Goal: Transaction & Acquisition: Purchase product/service

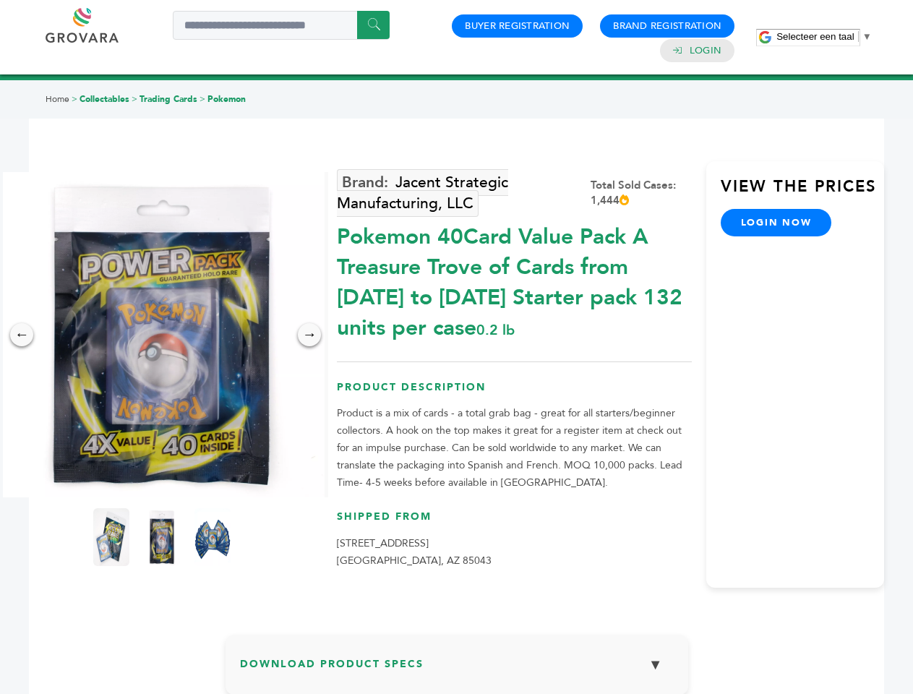
click at [824, 36] on span "Selecteer een taal" at bounding box center [814, 36] width 77 height 11
click at [162, 335] on img at bounding box center [161, 334] width 325 height 325
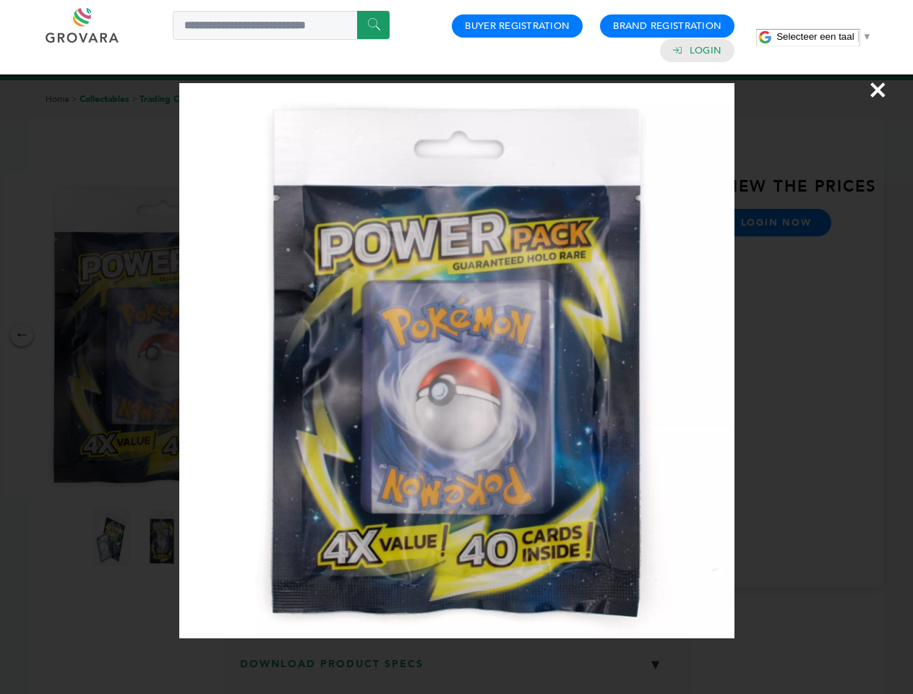
click at [22, 335] on div "×" at bounding box center [456, 347] width 913 height 694
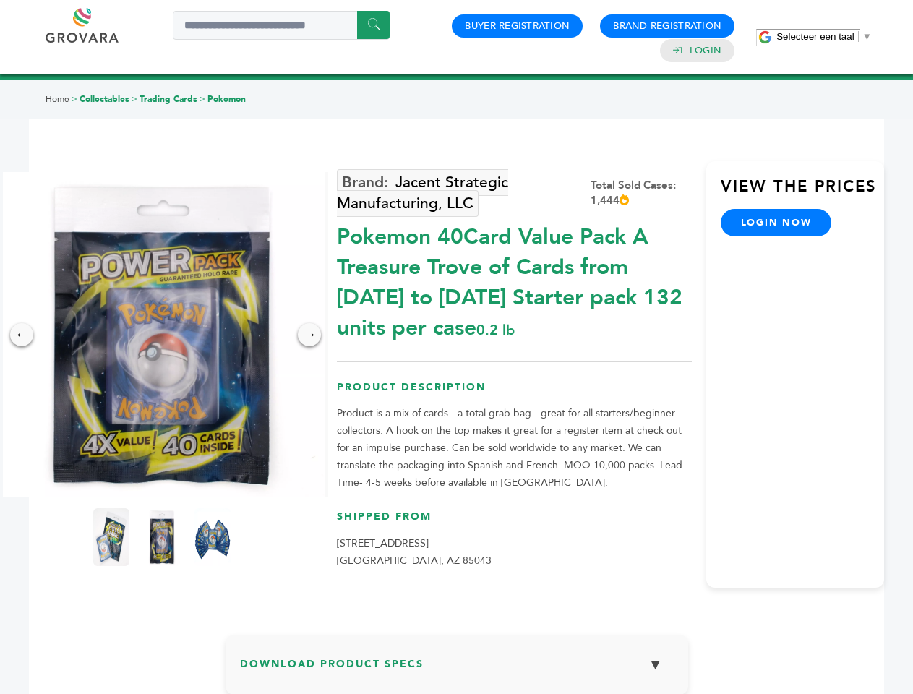
click at [309, 335] on div "→" at bounding box center [309, 334] width 23 height 23
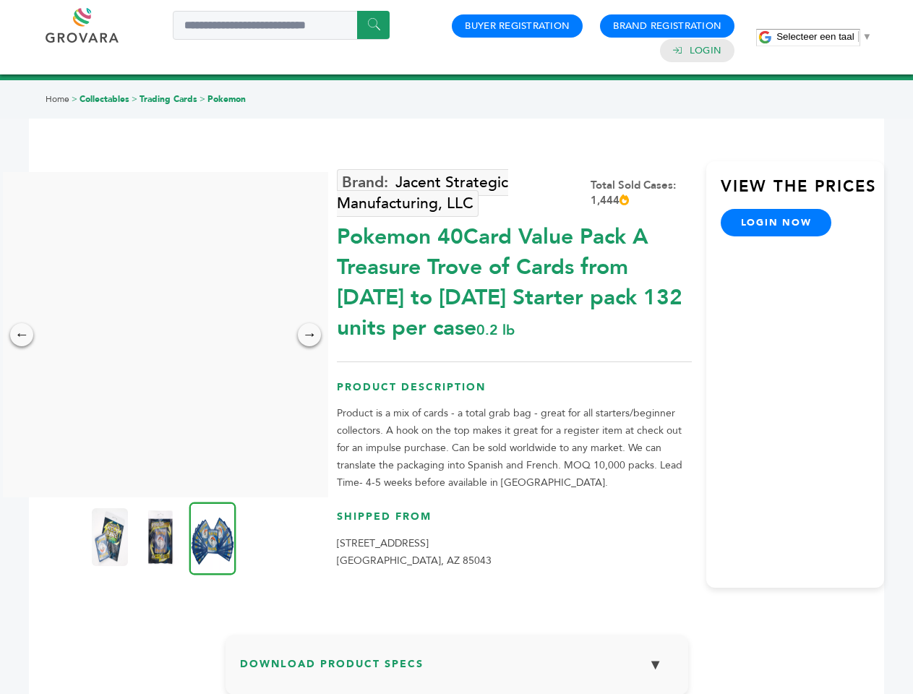
click at [111, 537] on img at bounding box center [110, 537] width 36 height 58
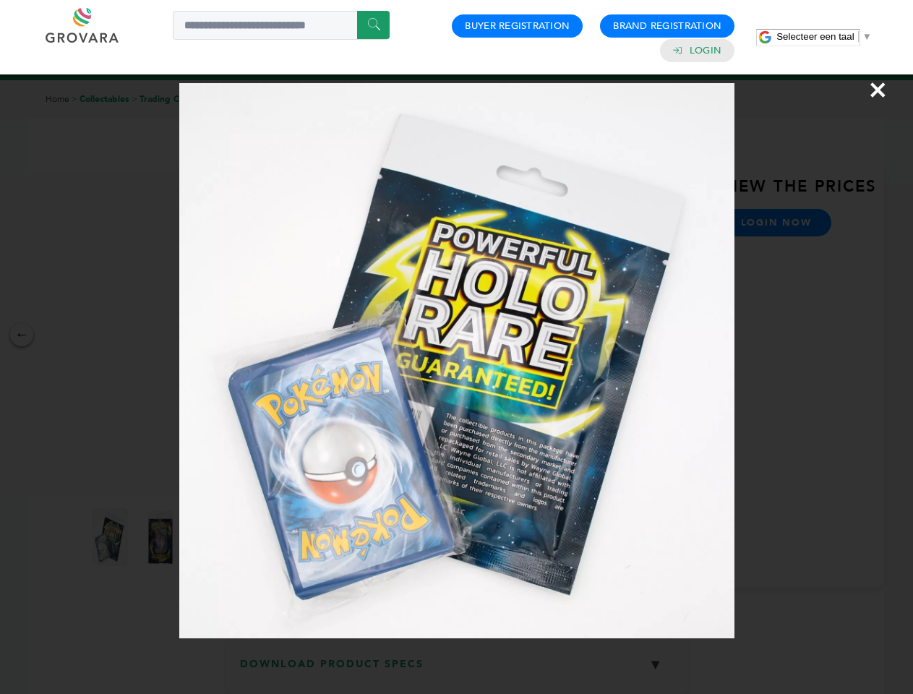
click at [162, 537] on div "×" at bounding box center [456, 347] width 913 height 694
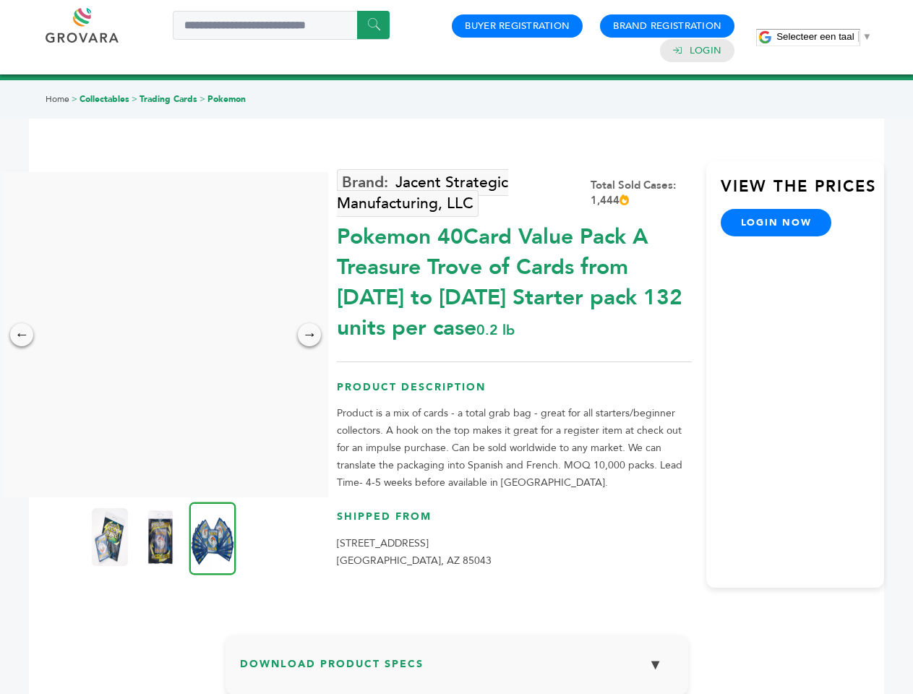
click at [213, 537] on img at bounding box center [212, 538] width 47 height 73
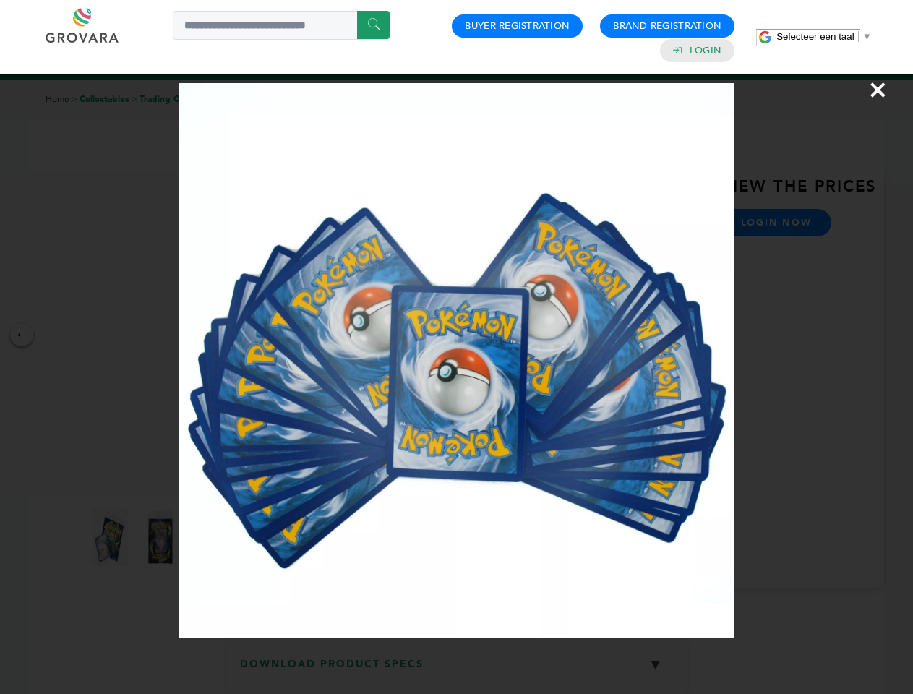
click at [457, 670] on div "×" at bounding box center [456, 347] width 913 height 694
